Goal: Task Accomplishment & Management: Manage account settings

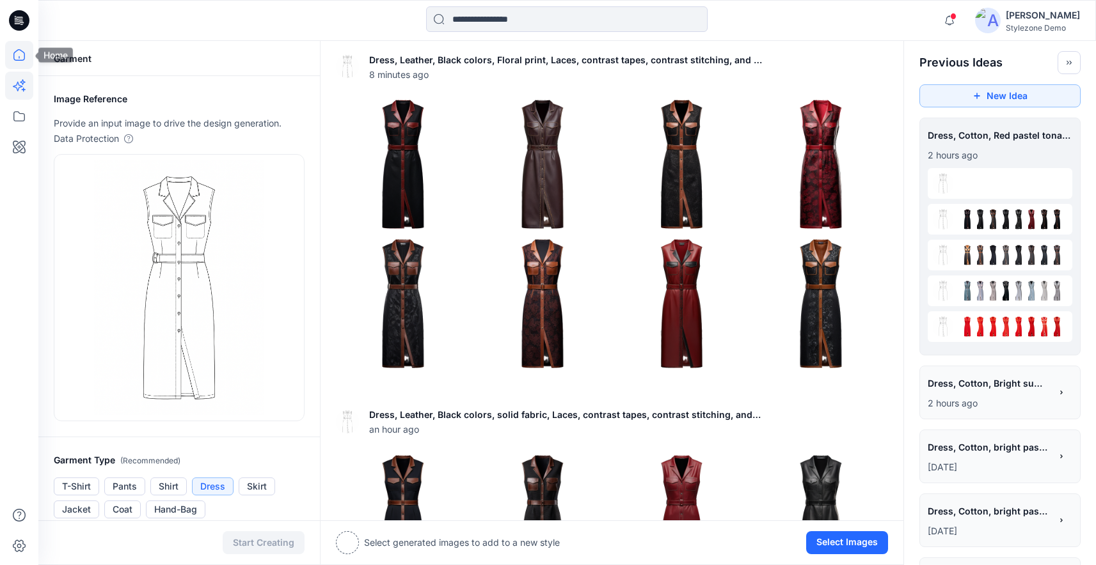
click at [13, 59] on icon at bounding box center [19, 55] width 28 height 28
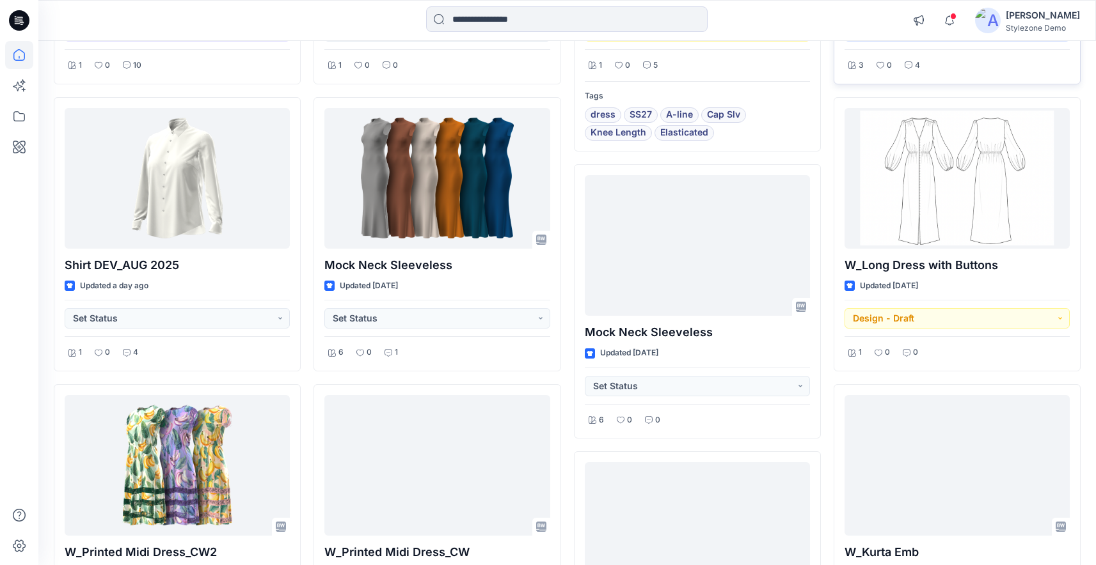
scroll to position [377, 0]
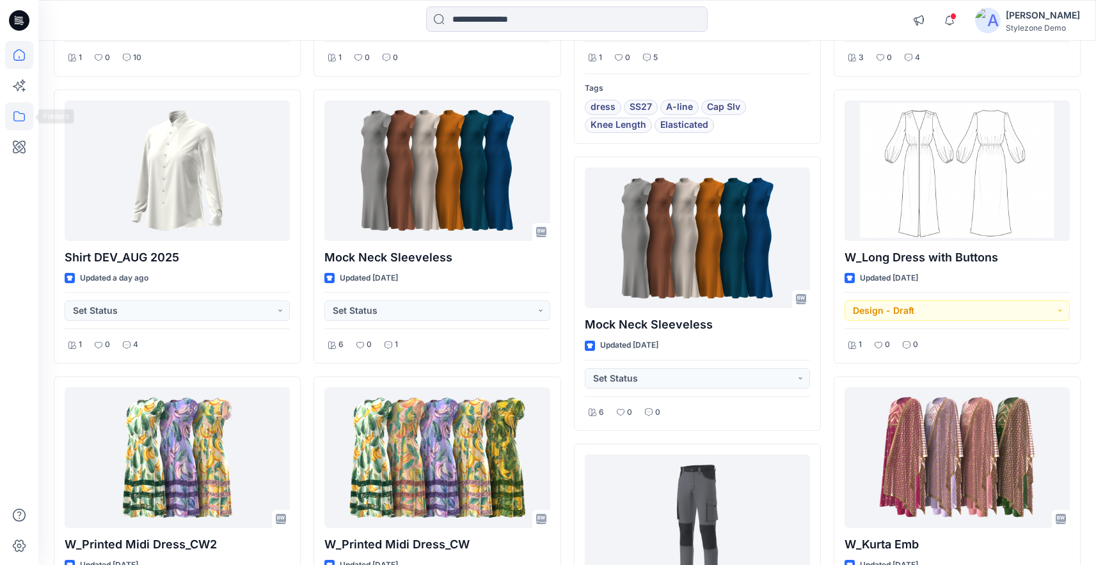
click at [19, 120] on icon at bounding box center [19, 116] width 28 height 28
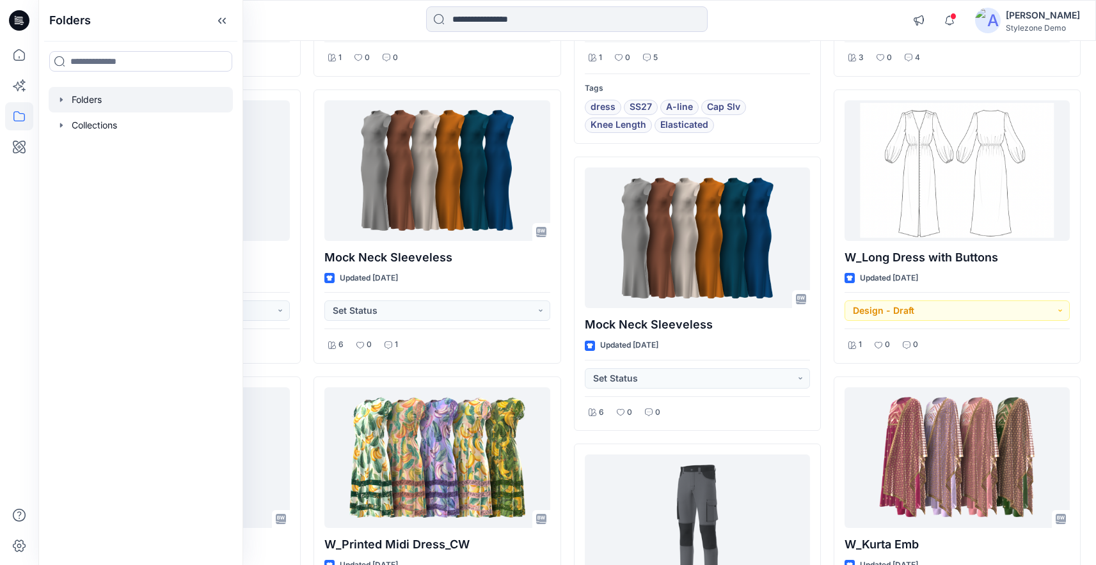
click at [65, 92] on div at bounding box center [141, 100] width 184 height 26
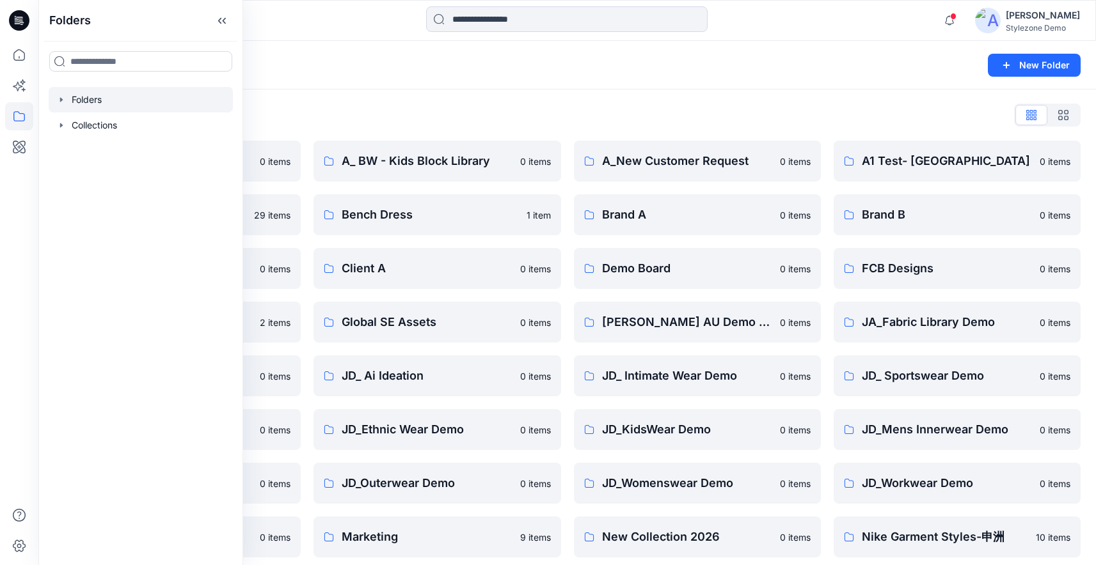
click at [572, 101] on div "Folders List 2024 Marketing Assets 0 items AW26 29 items BW - Block Library 0 i…" at bounding box center [566, 439] width 1057 height 698
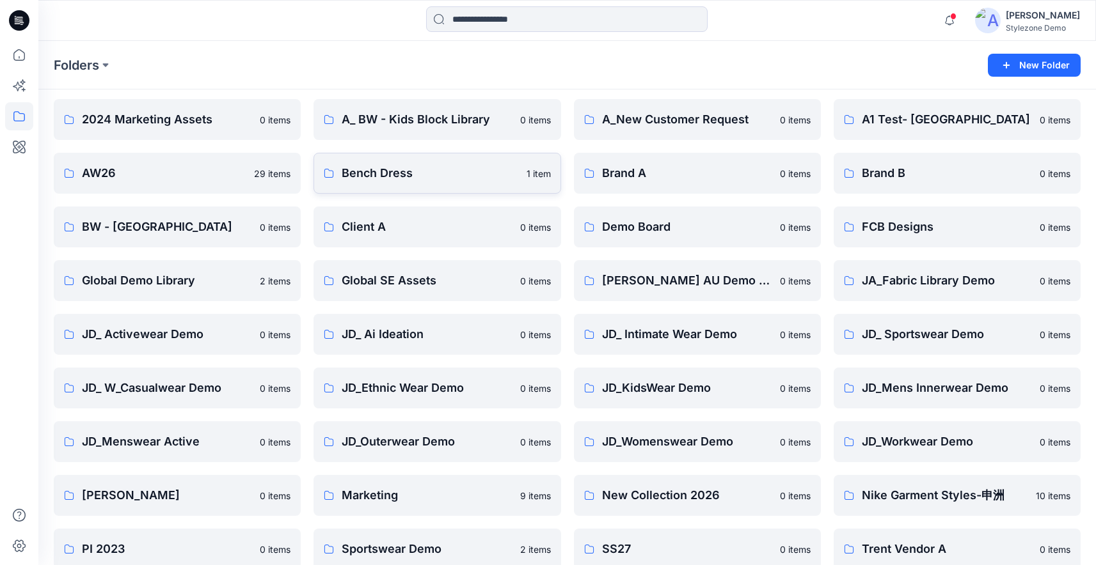
scroll to position [50, 0]
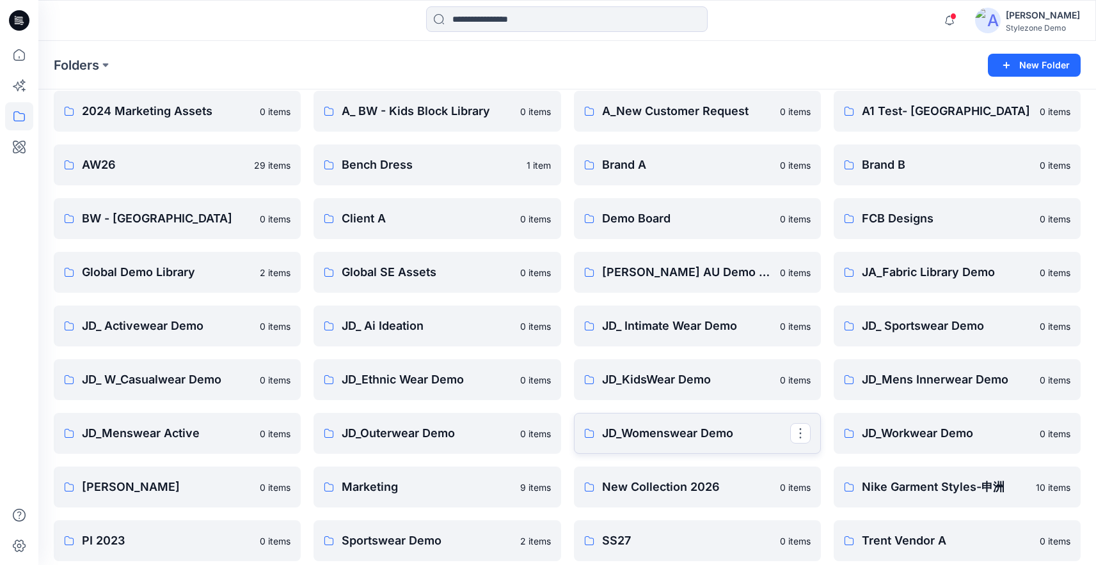
click at [714, 435] on p "JD_Womenswear Demo" at bounding box center [696, 434] width 188 height 18
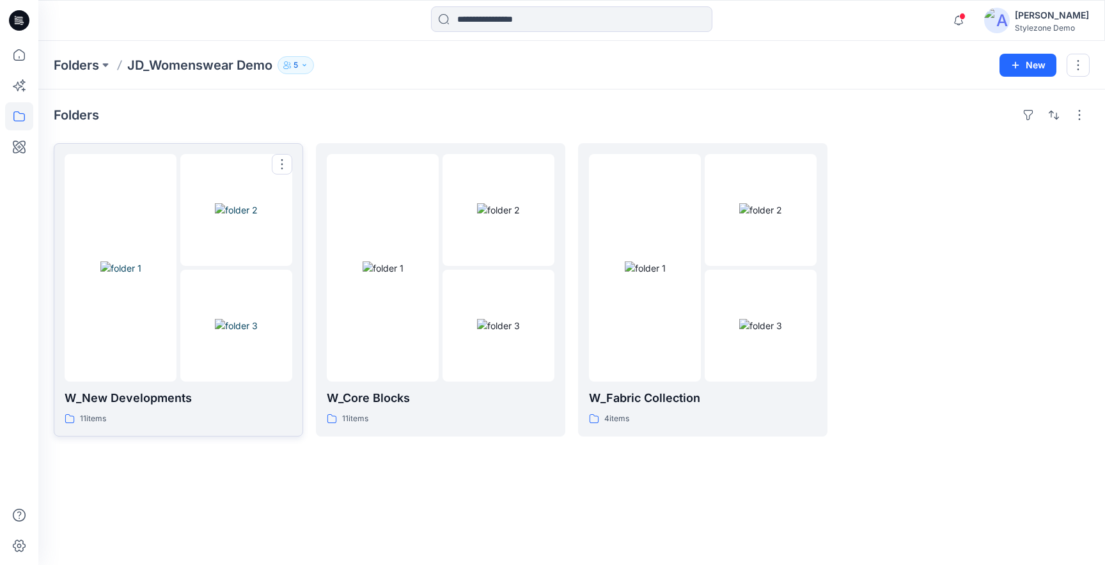
click at [215, 319] on img at bounding box center [236, 325] width 43 height 13
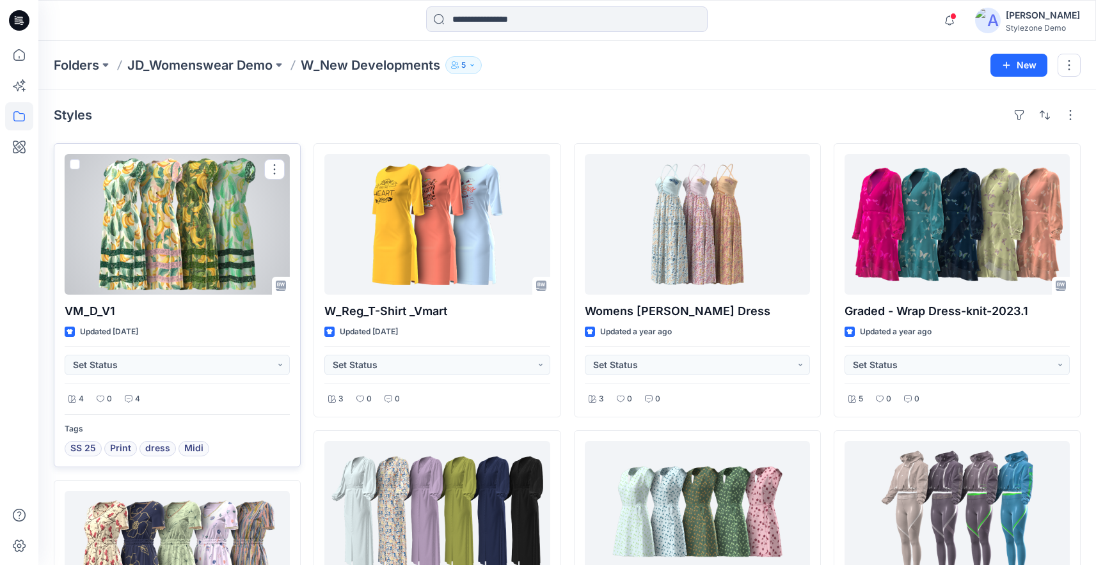
click at [236, 259] on div at bounding box center [177, 224] width 225 height 141
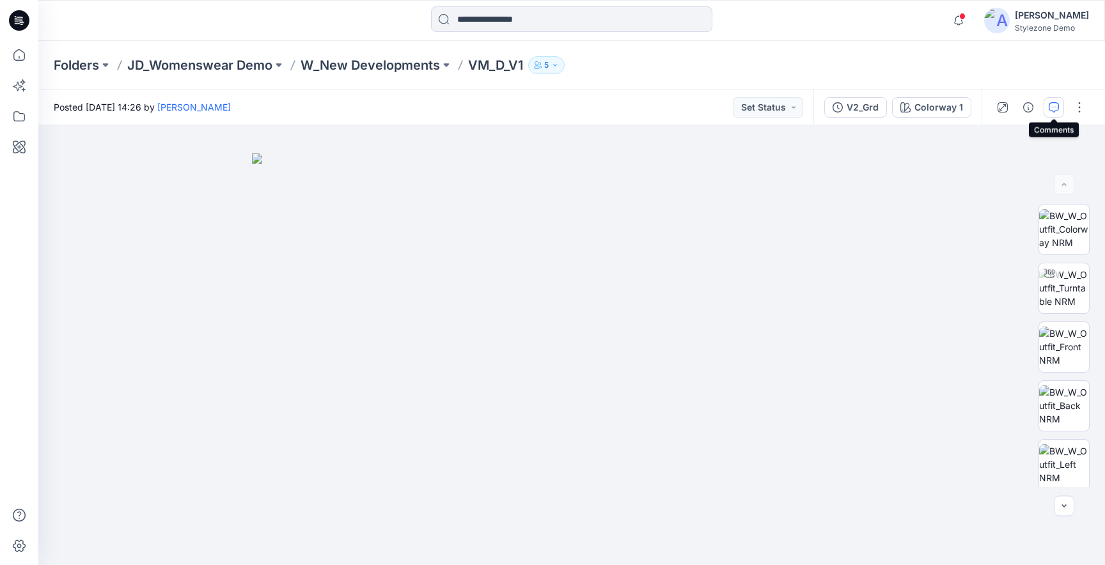
click at [1047, 106] on button "button" at bounding box center [1054, 107] width 20 height 20
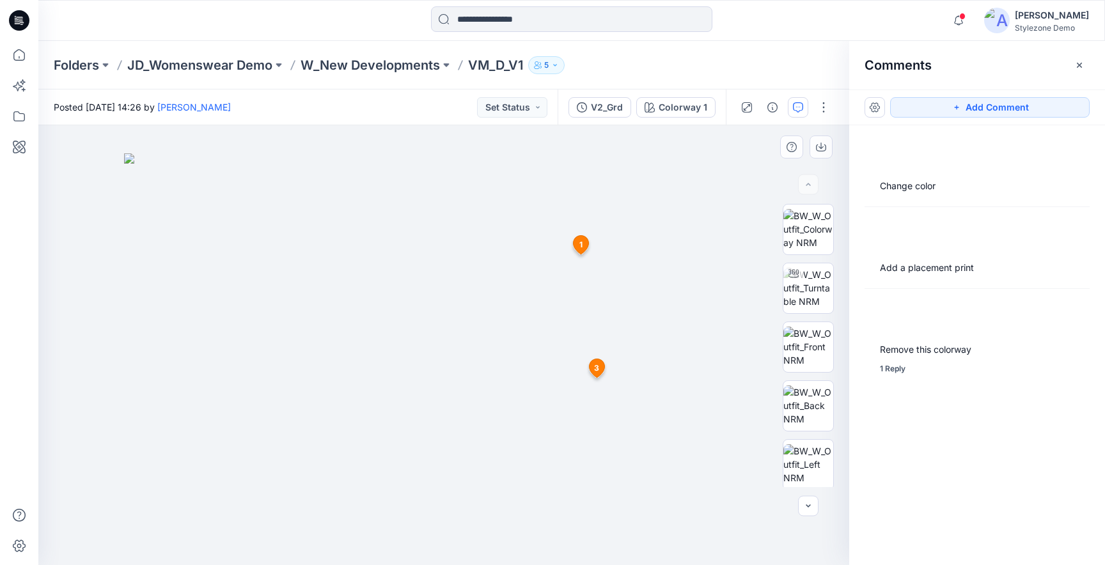
click at [582, 245] on span "1" at bounding box center [580, 245] width 3 height 12
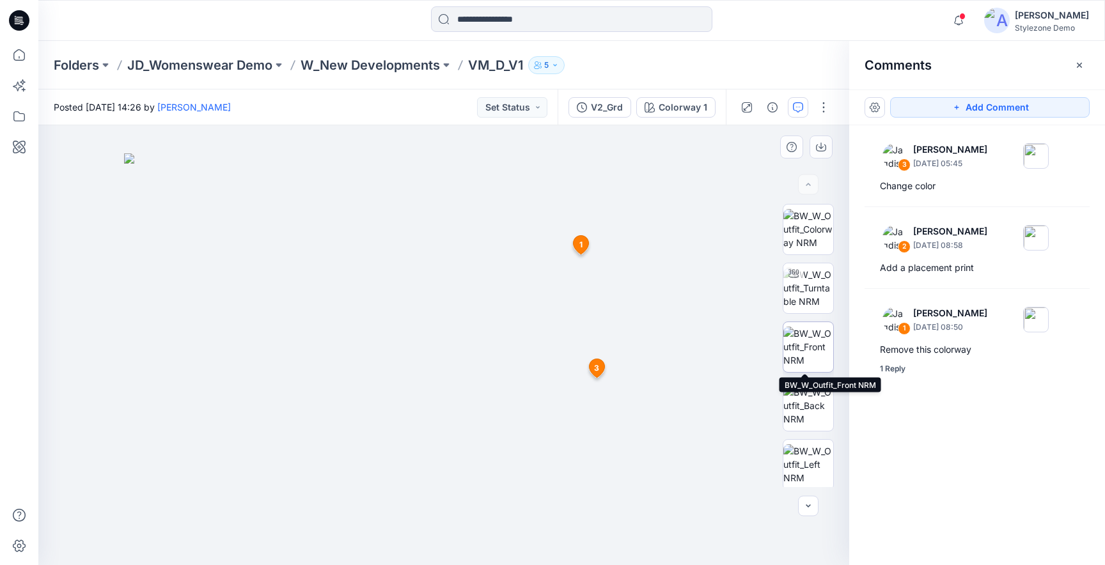
click at [812, 350] on img at bounding box center [809, 347] width 50 height 40
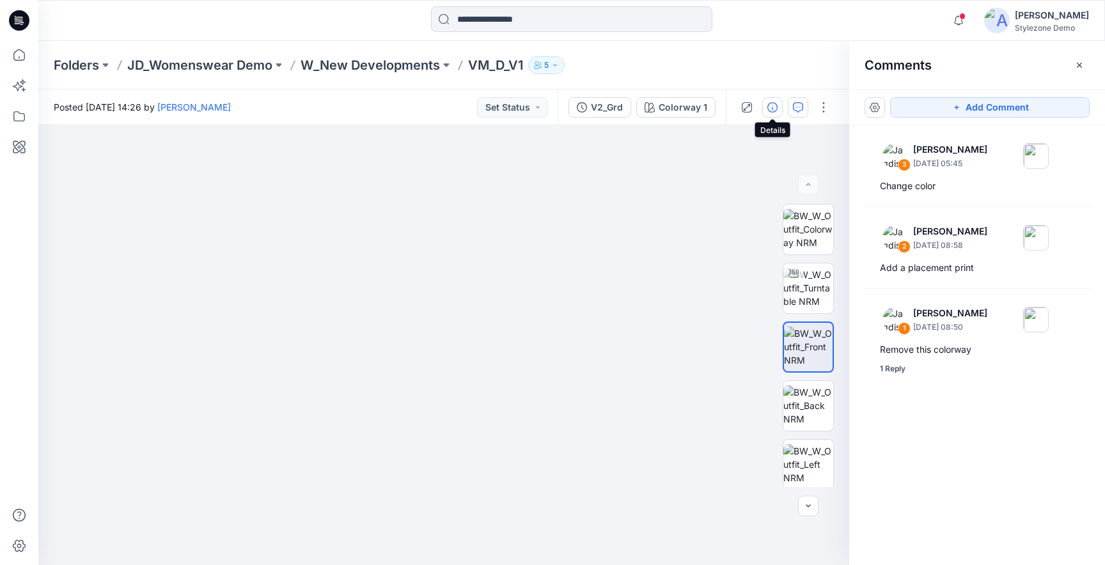
click at [769, 100] on button "button" at bounding box center [772, 107] width 20 height 20
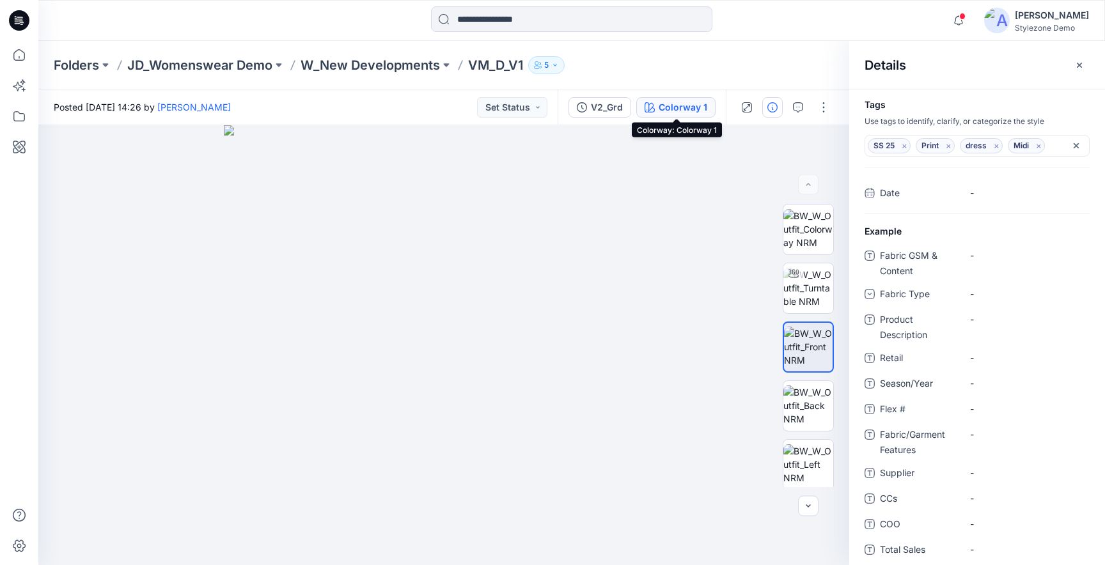
click at [693, 116] on button "Colorway 1" at bounding box center [675, 107] width 79 height 20
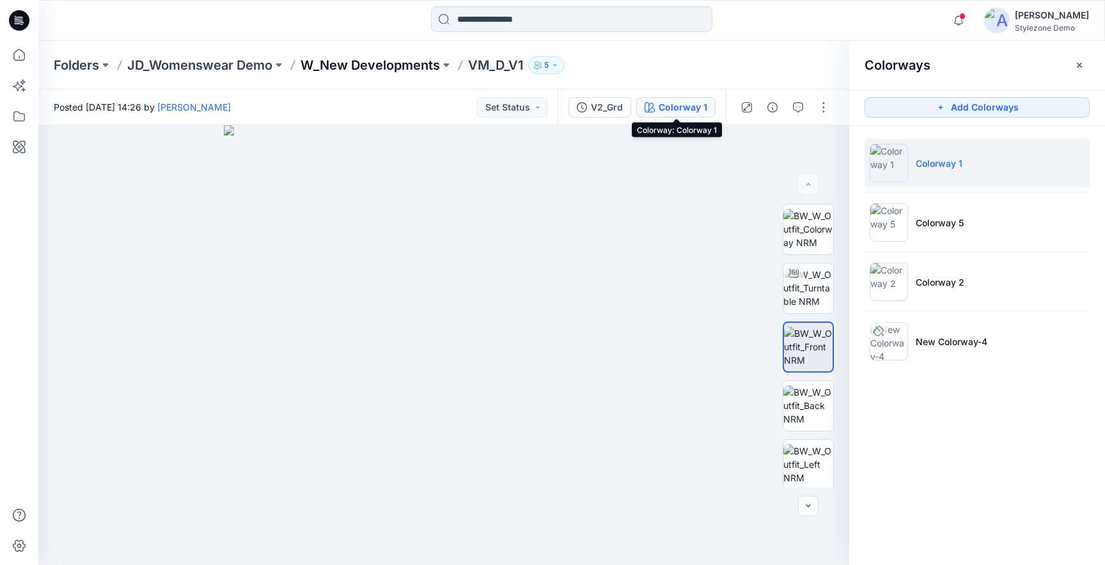
click at [365, 67] on p "W_New Developments" at bounding box center [370, 65] width 139 height 18
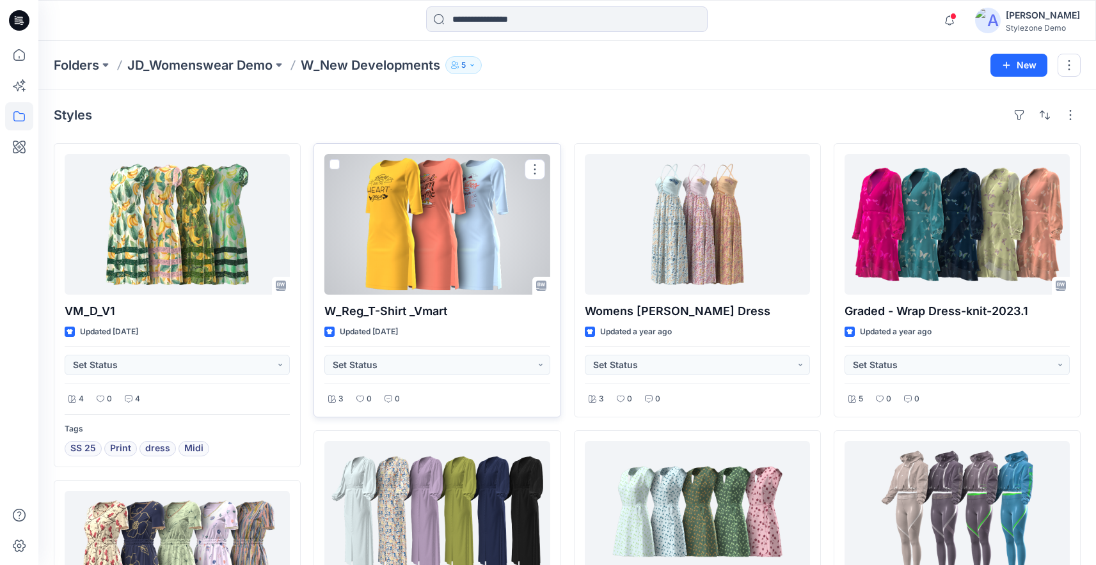
click at [336, 165] on span at bounding box center [334, 164] width 10 height 10
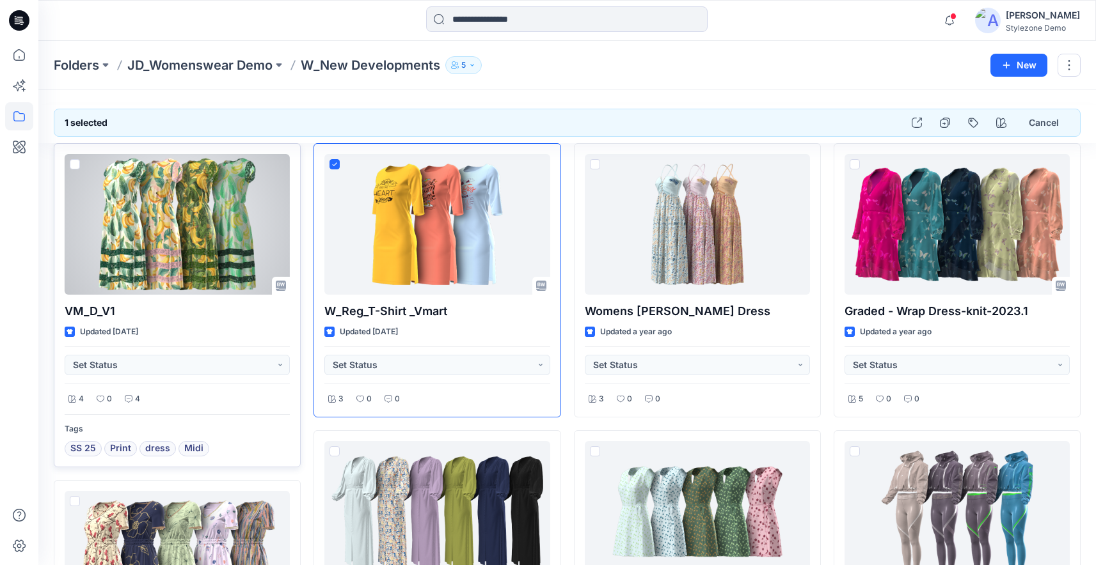
click at [72, 165] on span at bounding box center [75, 164] width 10 height 10
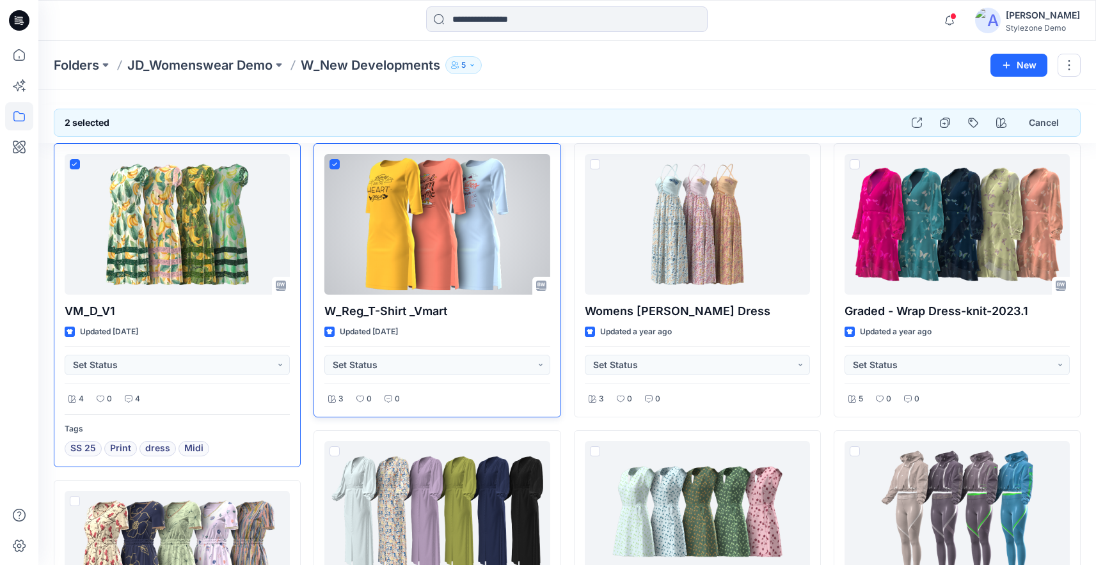
click at [335, 166] on icon at bounding box center [335, 164] width 6 height 4
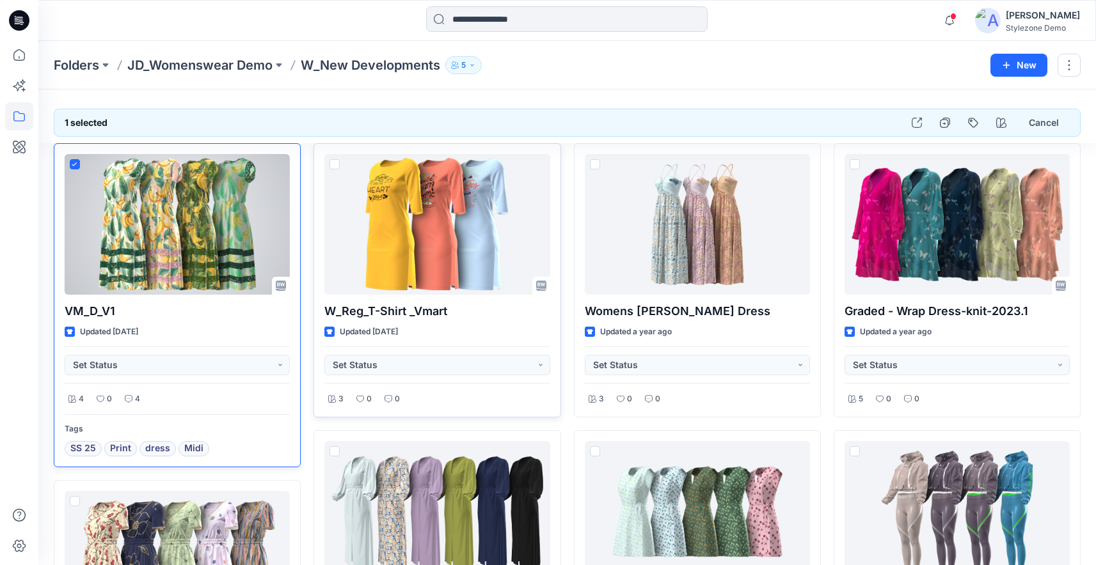
click at [78, 164] on span at bounding box center [75, 164] width 10 height 10
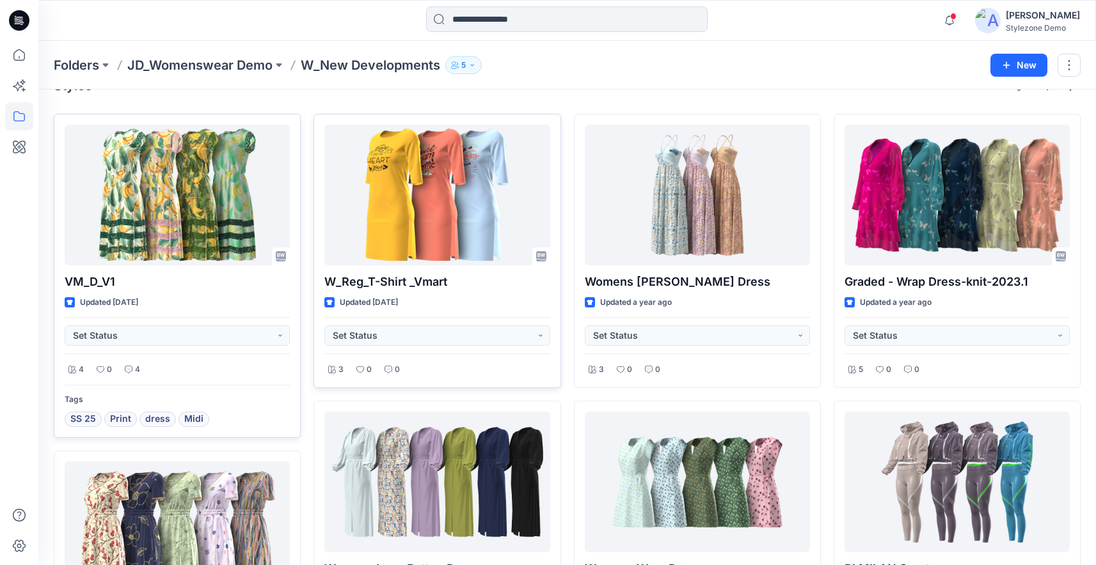
scroll to position [38, 0]
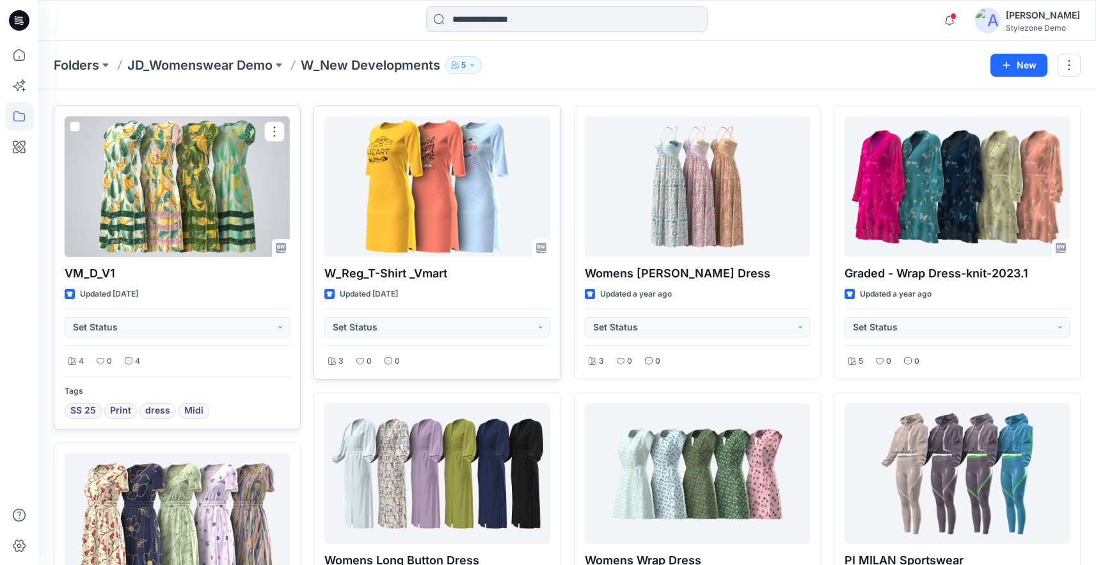
click at [75, 127] on span at bounding box center [75, 127] width 10 height 10
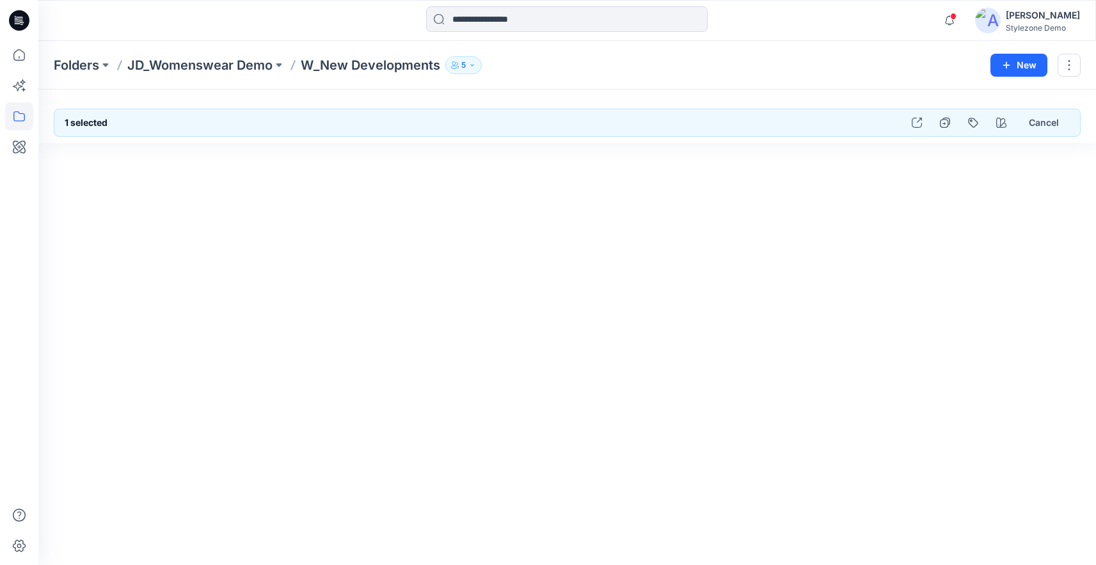
scroll to position [0, 0]
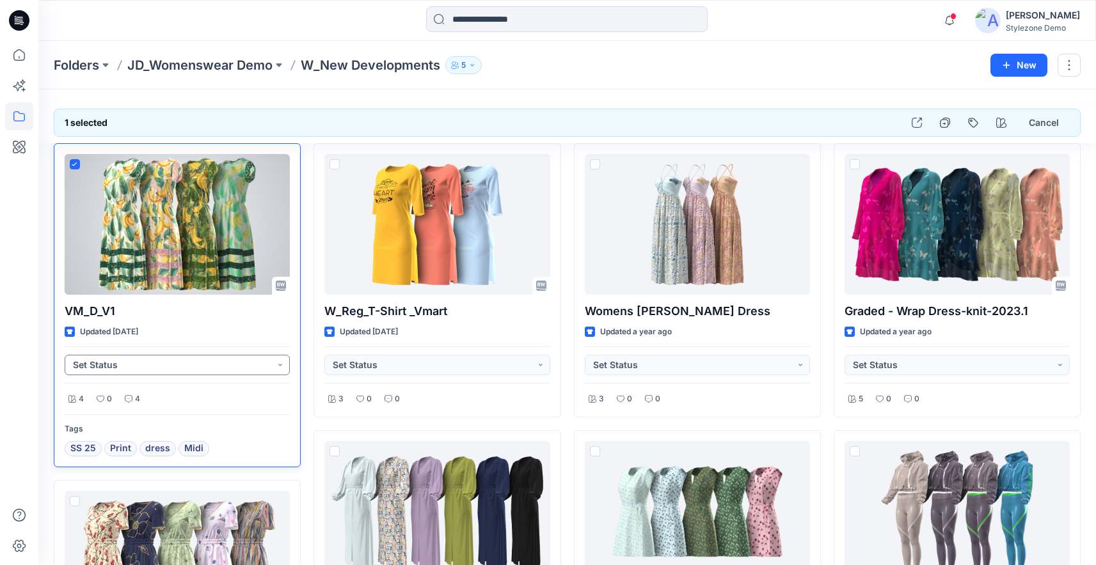
click at [138, 361] on button "Set Status" at bounding box center [177, 365] width 225 height 20
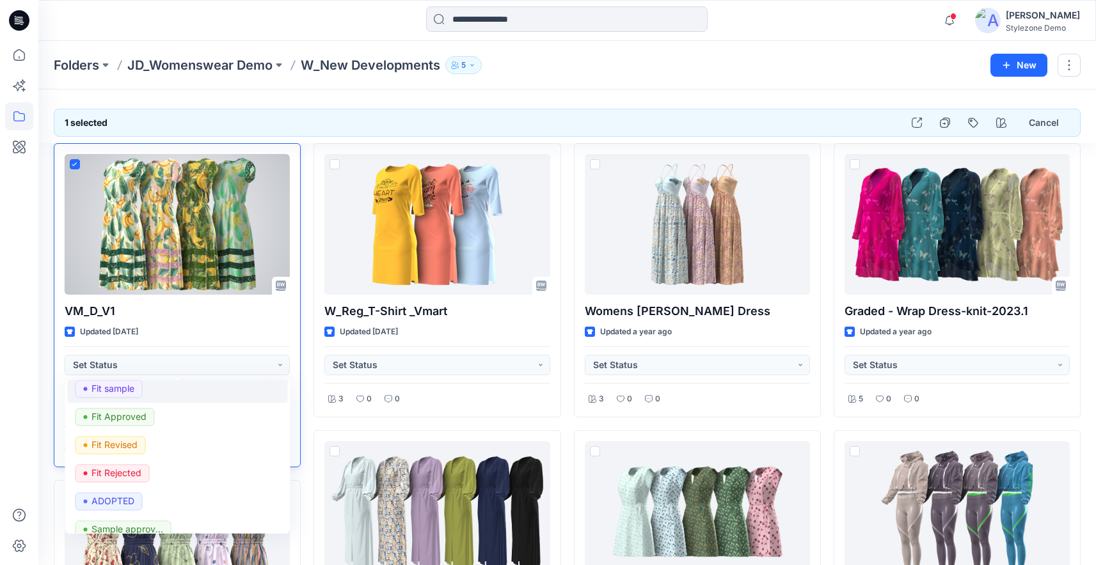
scroll to position [358, 0]
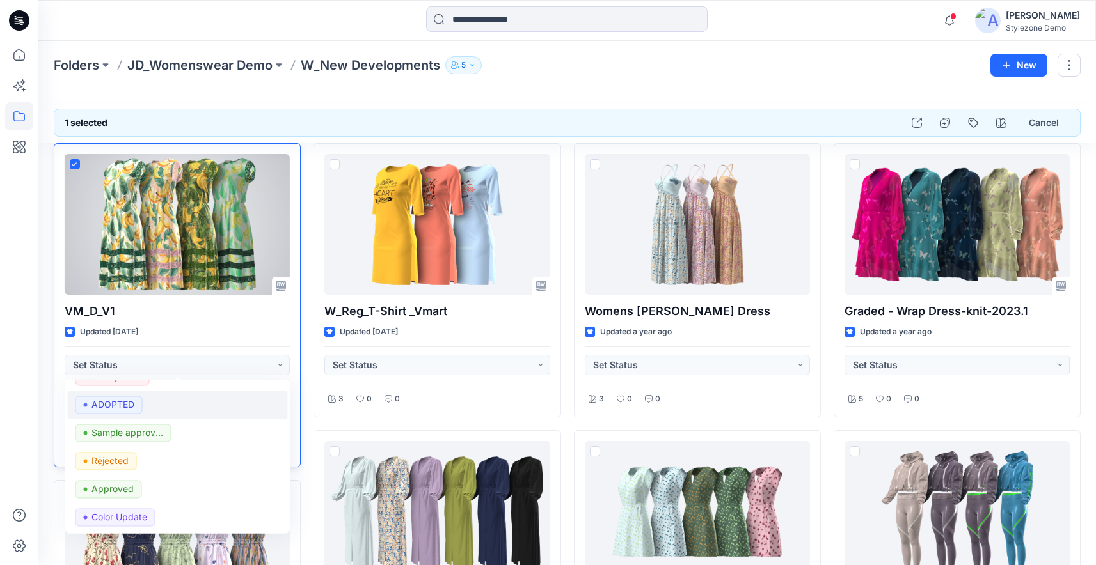
click at [123, 402] on p "ADOPTED" at bounding box center [112, 405] width 43 height 17
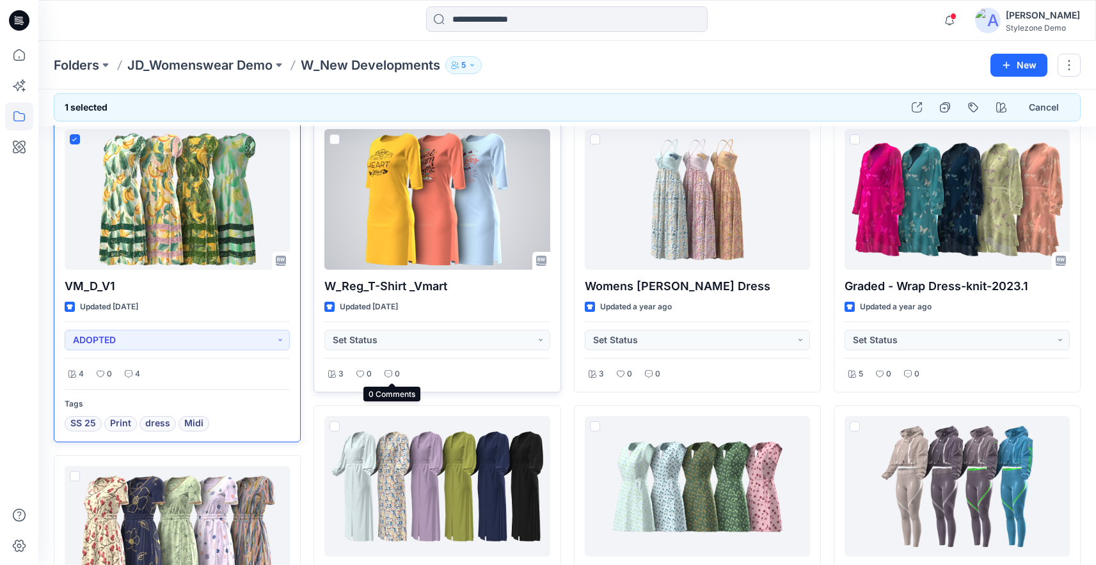
scroll to position [9, 0]
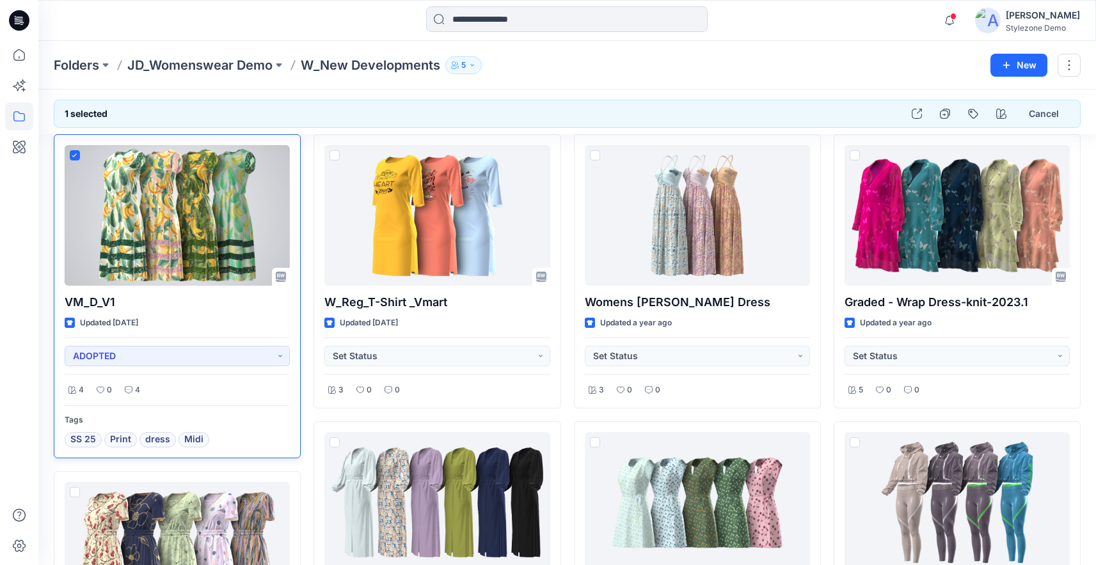
click at [75, 157] on icon at bounding box center [75, 156] width 6 height 4
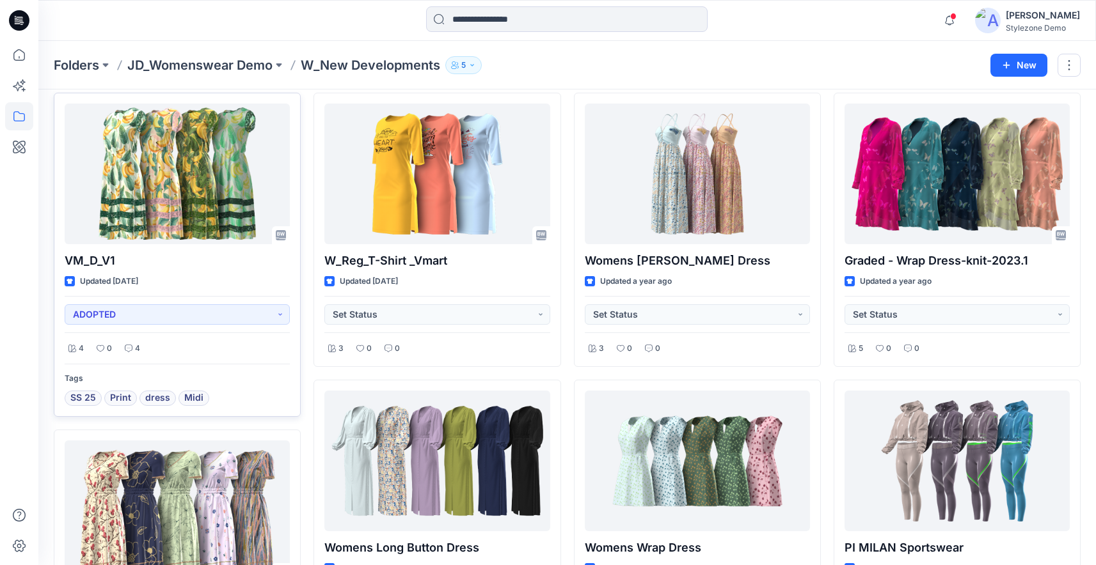
scroll to position [42, 0]
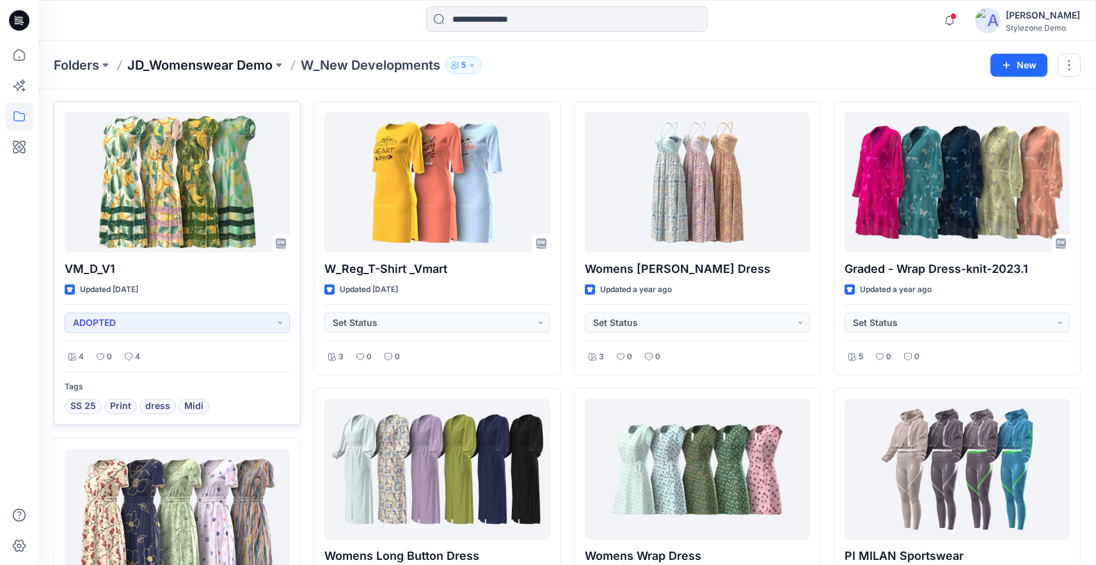
click at [181, 62] on p "JD_Womenswear Demo" at bounding box center [199, 65] width 145 height 18
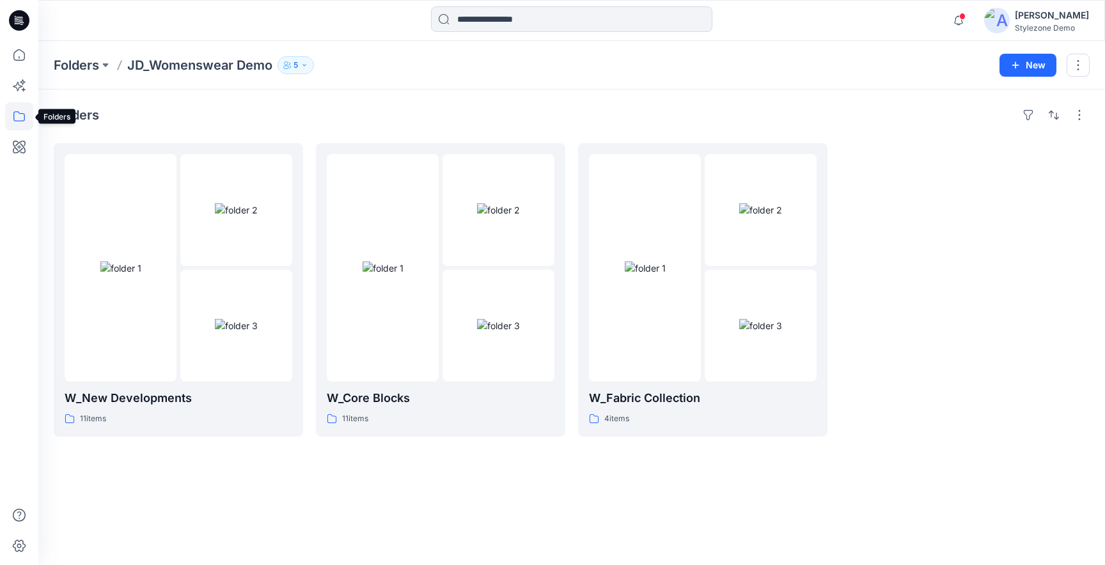
click at [17, 116] on icon at bounding box center [19, 116] width 28 height 28
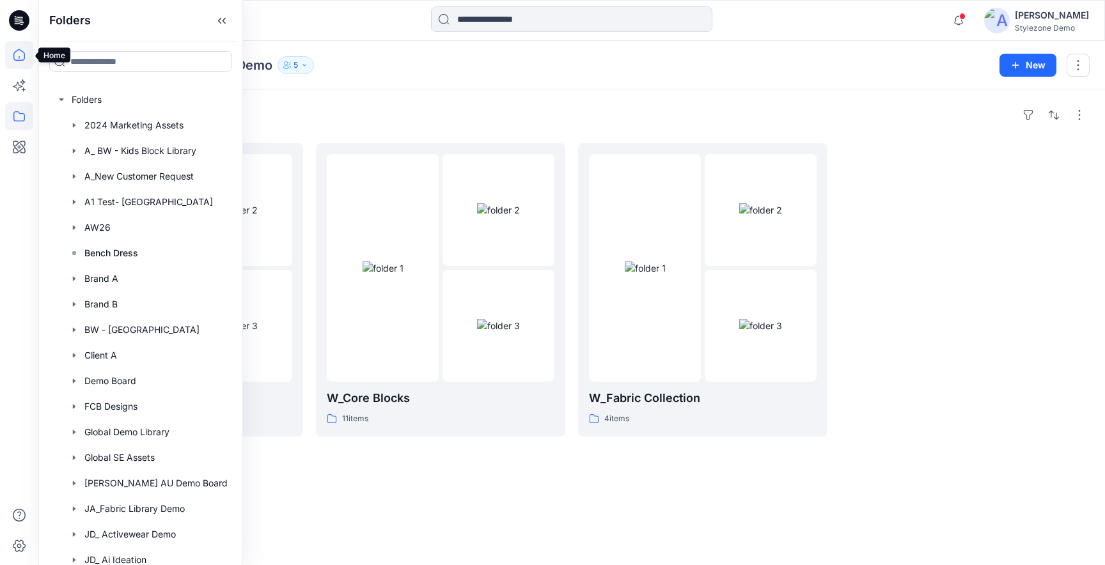
click at [18, 54] on icon at bounding box center [19, 55] width 28 height 28
